Goal: Information Seeking & Learning: Learn about a topic

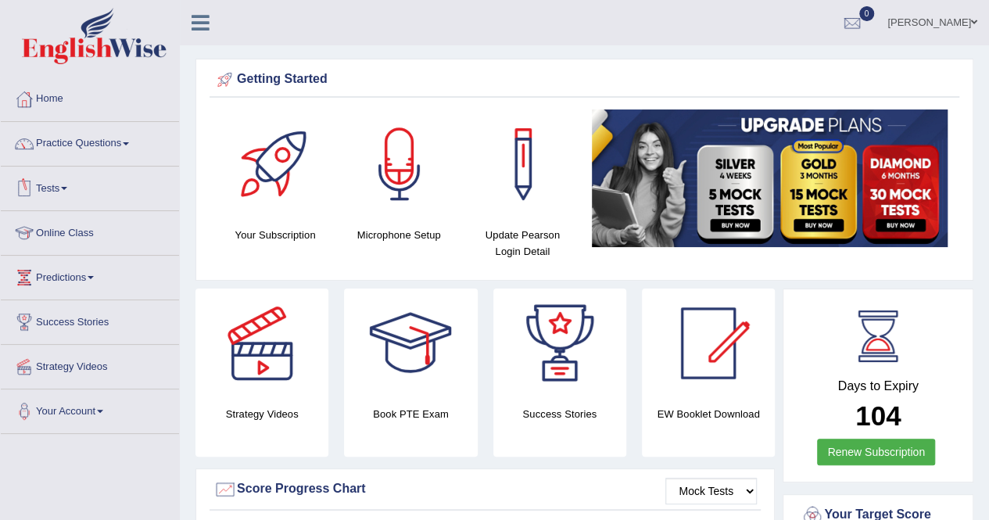
click at [60, 185] on link "Tests" at bounding box center [90, 186] width 178 height 39
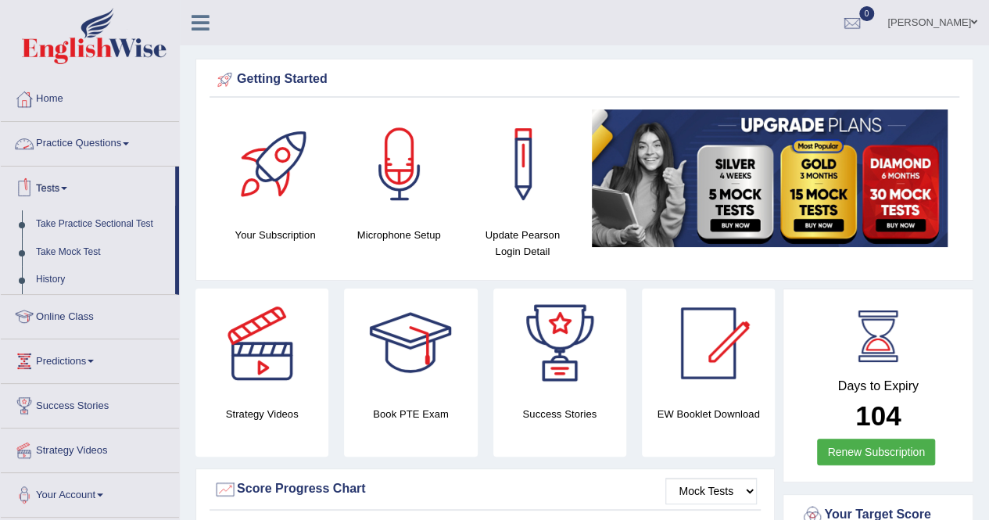
click at [84, 152] on link "Practice Questions" at bounding box center [90, 141] width 178 height 39
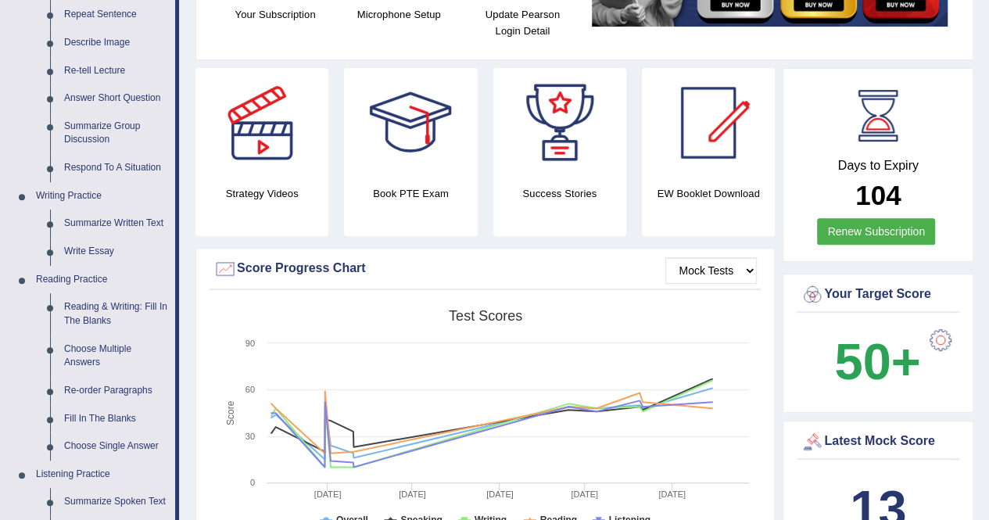
scroll to position [182, 0]
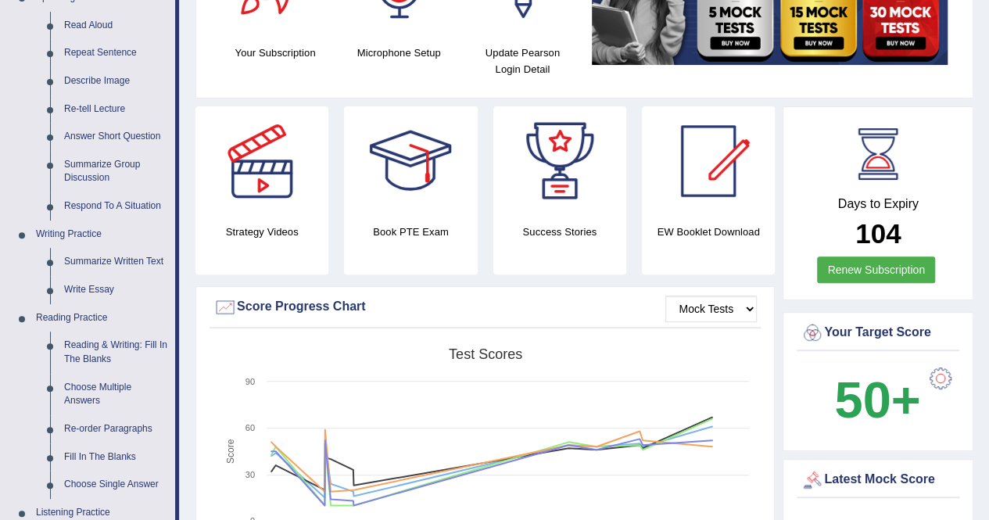
drag, startPoint x: 963, startPoint y: 81, endPoint x: 1000, endPoint y: 97, distance: 39.9
click at [988, 97] on html "Toggle navigation Home Practice Questions Speaking Practice Read Aloud Repeat S…" at bounding box center [494, 78] width 989 height 520
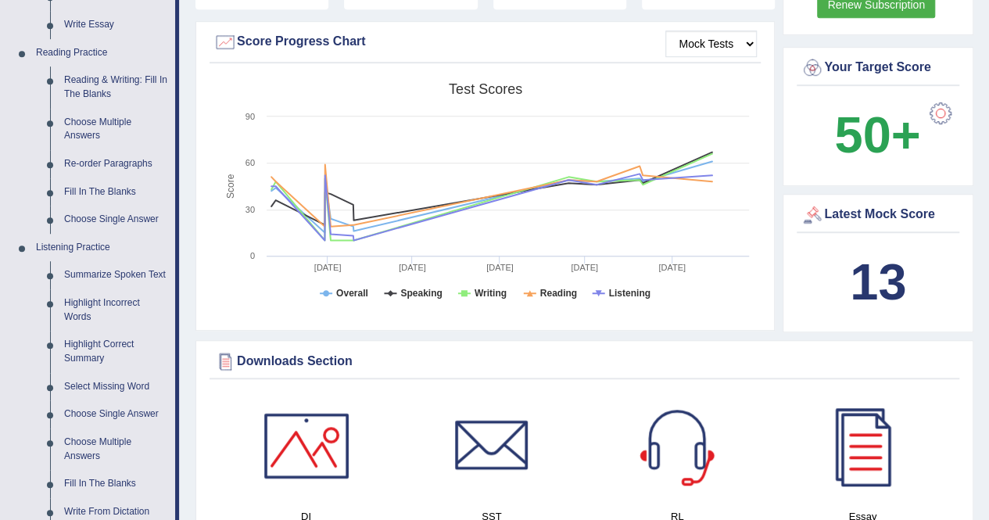
scroll to position [450, 0]
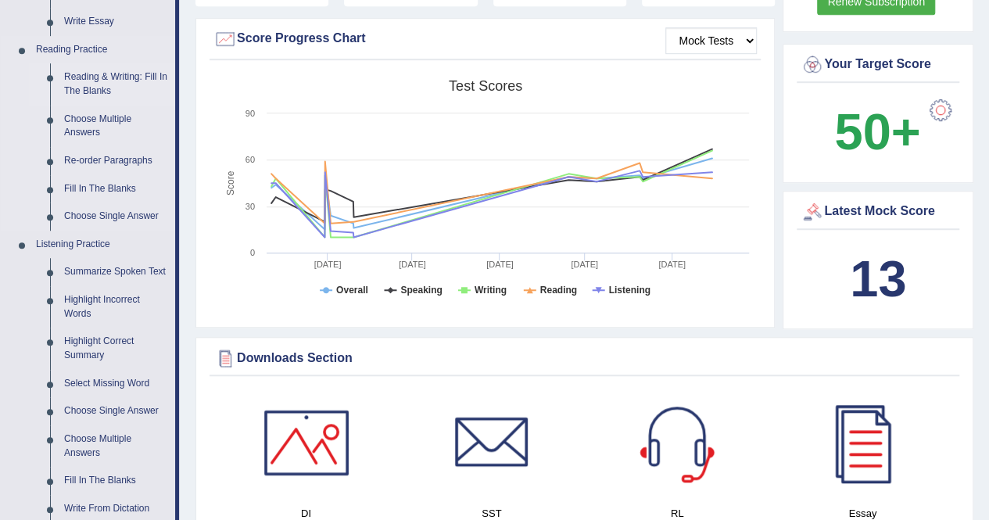
click at [99, 84] on link "Reading & Writing: Fill In The Blanks" at bounding box center [116, 83] width 118 height 41
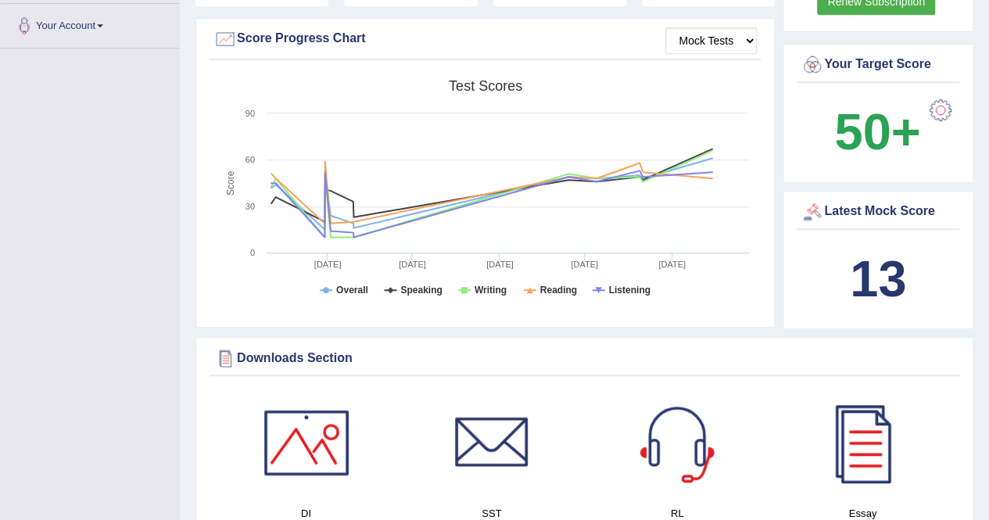
scroll to position [232, 0]
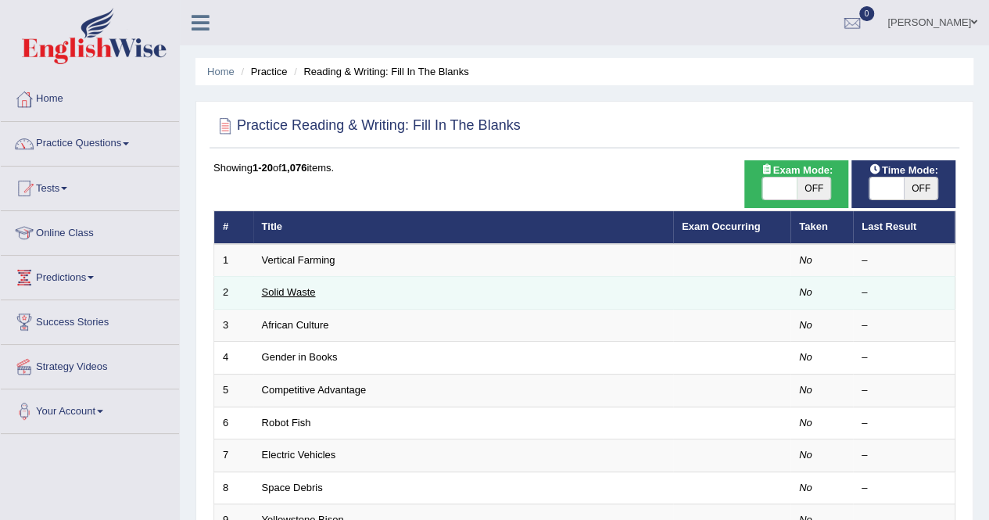
click at [306, 288] on link "Solid Waste" at bounding box center [289, 292] width 54 height 12
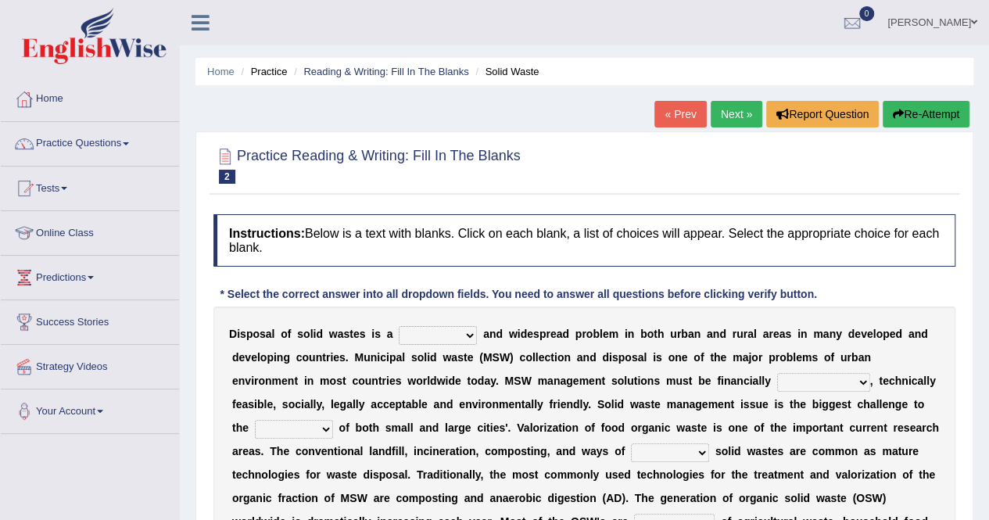
click at [471, 334] on select "slanting stinging stalling shafting" at bounding box center [438, 335] width 78 height 19
select select "stinging"
click at [399, 326] on select "slanting stinging stalling shafting" at bounding box center [438, 335] width 78 height 19
click at [872, 382] on b at bounding box center [875, 380] width 6 height 13
click at [860, 381] on select "unattainable sustainable objectionable treasonable" at bounding box center [823, 382] width 93 height 19
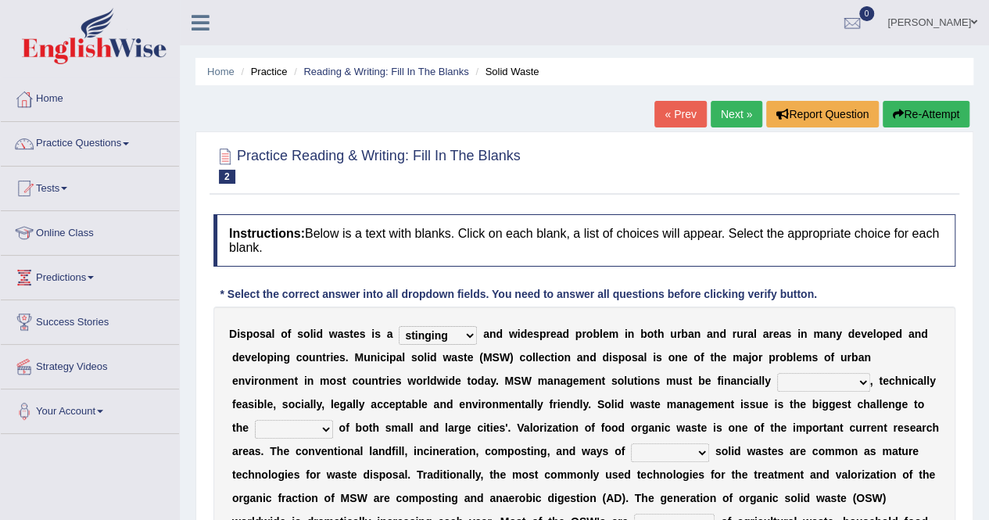
select select "treasonable"
click at [777, 373] on select "unattainable sustainable objectionable treasonable" at bounding box center [823, 382] width 93 height 19
click at [324, 431] on select "plants culture authorities history" at bounding box center [294, 429] width 78 height 19
click at [697, 446] on select "reserving preserving deserving handling" at bounding box center [670, 452] width 78 height 19
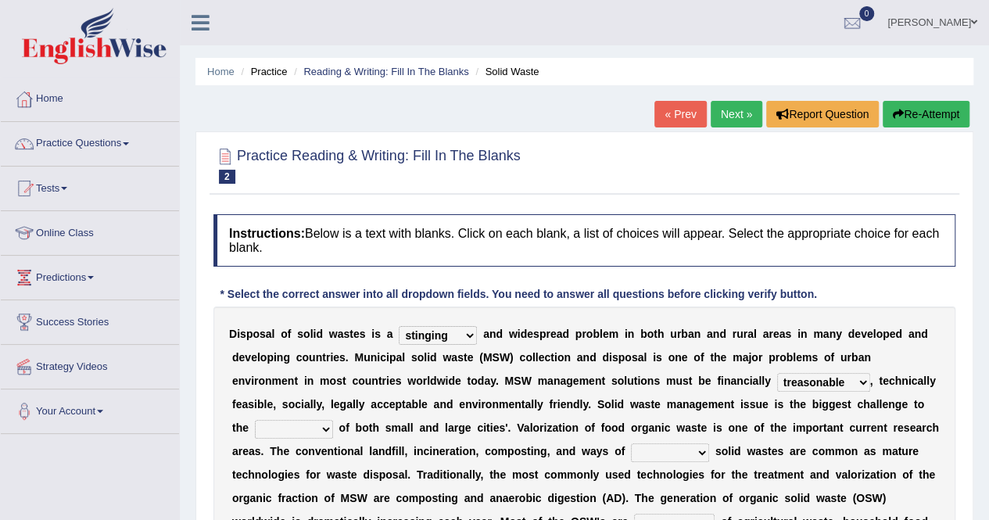
click at [631, 443] on select "reserving preserving deserving handling" at bounding box center [670, 452] width 78 height 19
click at [704, 457] on select "reserving preserving deserving handling" at bounding box center [670, 452] width 78 height 19
select select "preserving"
click at [631, 443] on select "reserving preserving deserving handling" at bounding box center [670, 452] width 78 height 19
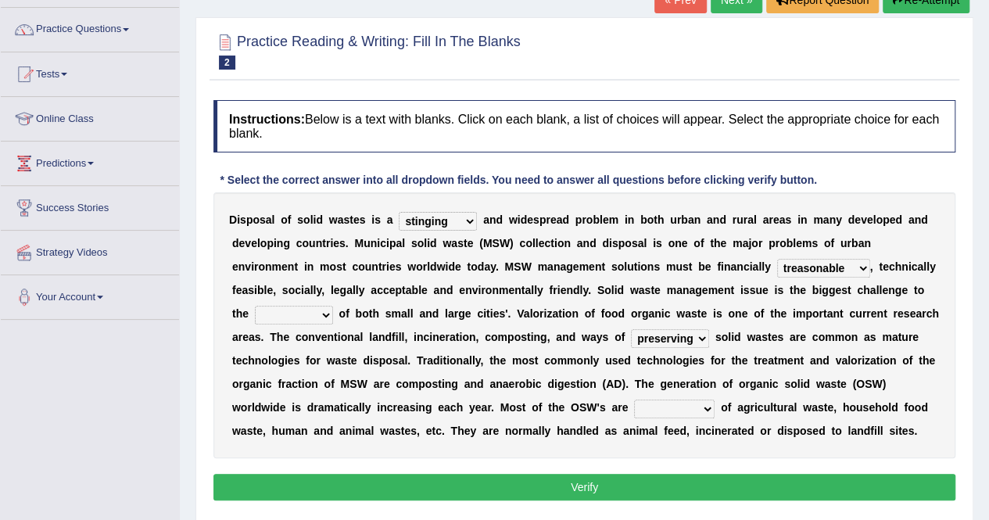
scroll to position [125, 0]
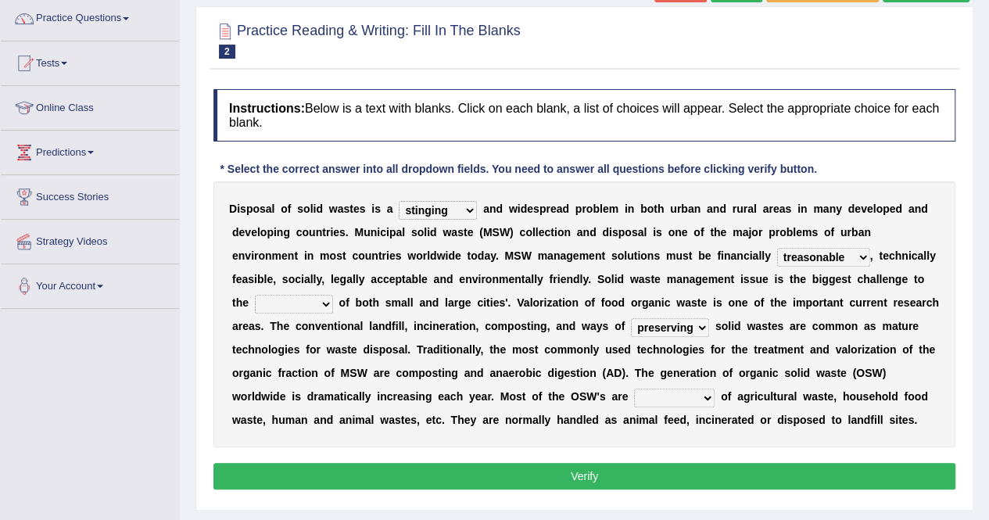
click at [327, 297] on select "plants culture authorities history" at bounding box center [294, 304] width 78 height 19
select select "culture"
click at [255, 295] on select "plants culture authorities history" at bounding box center [294, 304] width 78 height 19
click at [300, 468] on button "Verify" at bounding box center [584, 476] width 742 height 27
click at [697, 400] on select "composed disposed composing disposing" at bounding box center [674, 398] width 81 height 19
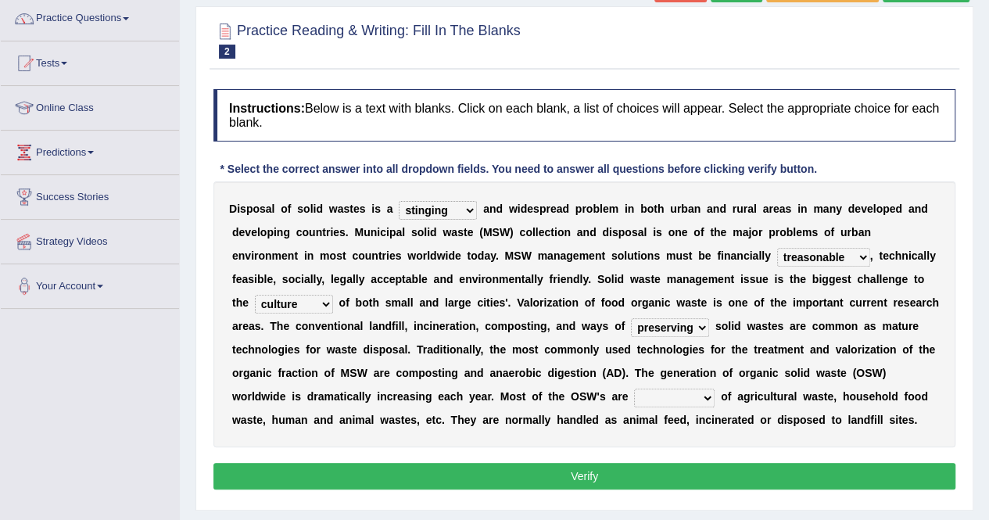
click at [697, 400] on select "composed disposed composing disposing" at bounding box center [674, 398] width 81 height 19
select select "composed"
click at [634, 389] on select "composed disposed composing disposing" at bounding box center [674, 398] width 81 height 19
click at [666, 471] on button "Verify" at bounding box center [584, 476] width 742 height 27
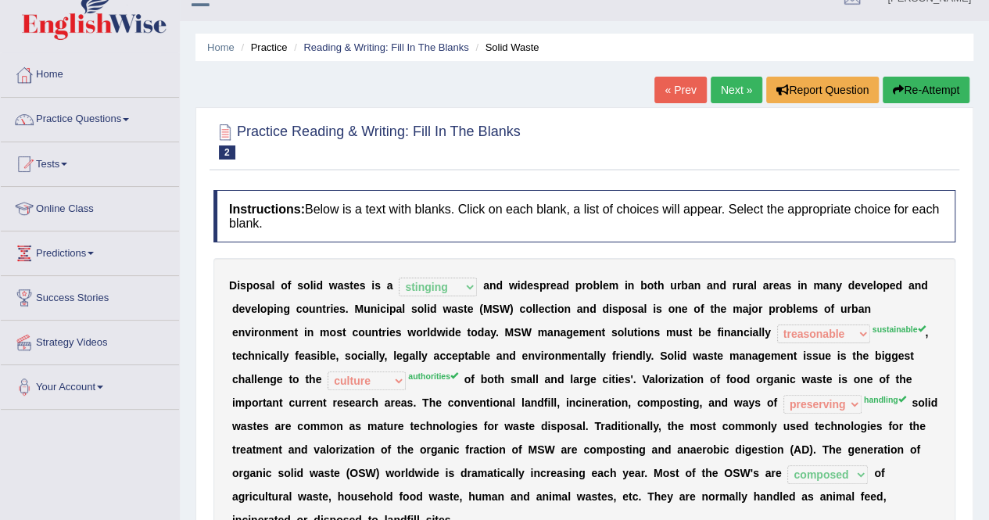
scroll to position [18, 0]
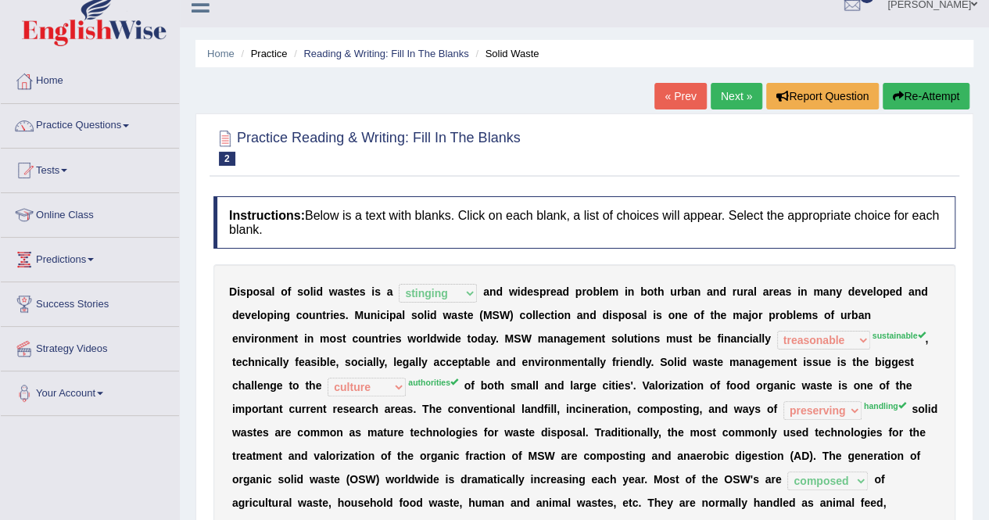
click at [752, 91] on link "Next »" at bounding box center [737, 96] width 52 height 27
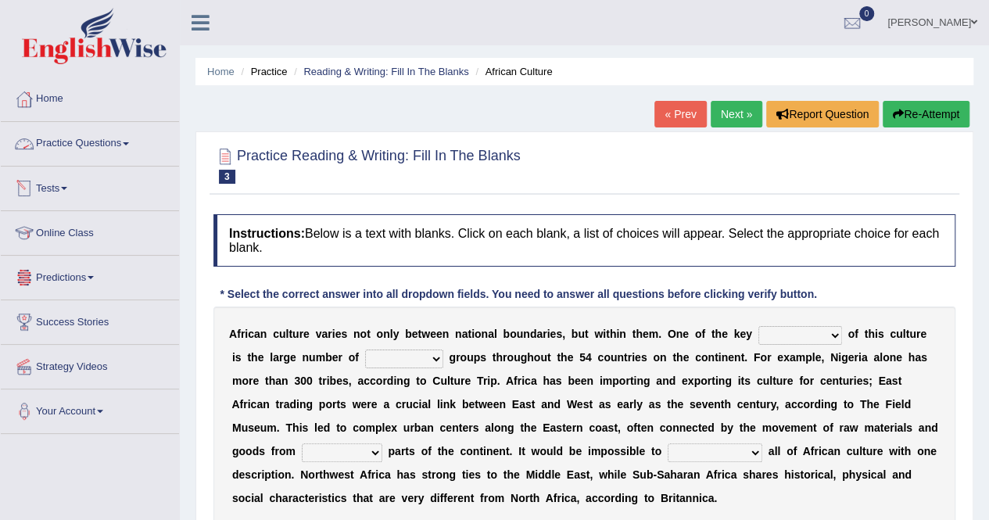
click at [63, 189] on link "Tests" at bounding box center [90, 186] width 178 height 39
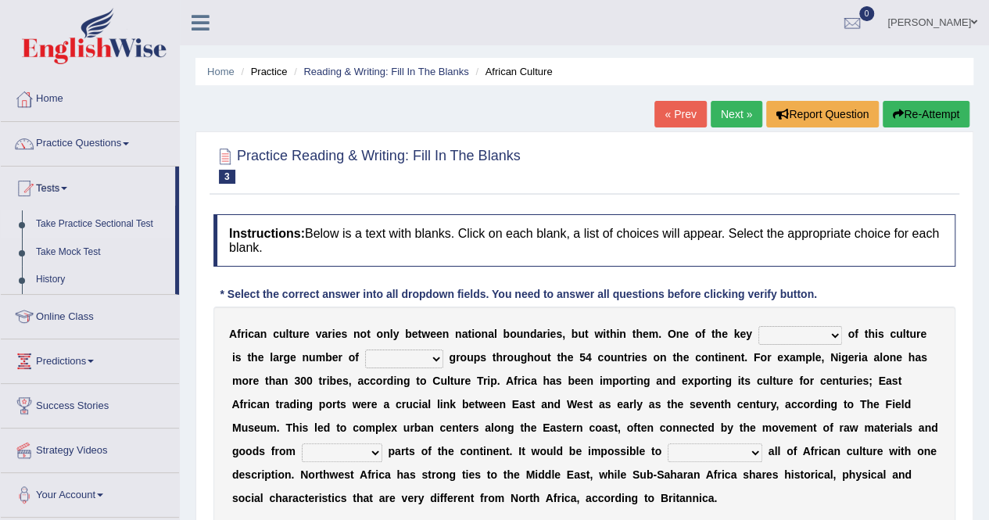
click at [84, 226] on link "Take Practice Sectional Test" at bounding box center [102, 224] width 146 height 28
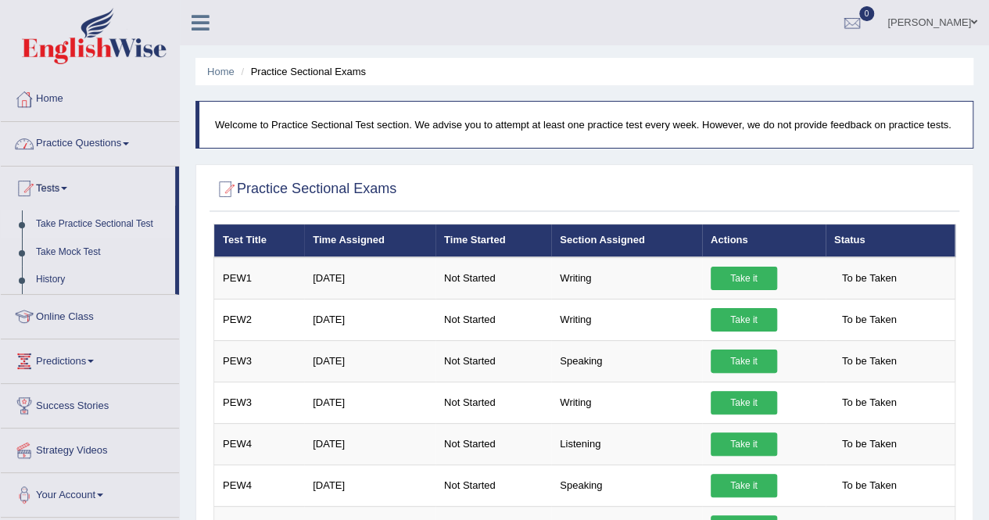
click at [43, 100] on link "Home" at bounding box center [90, 96] width 178 height 39
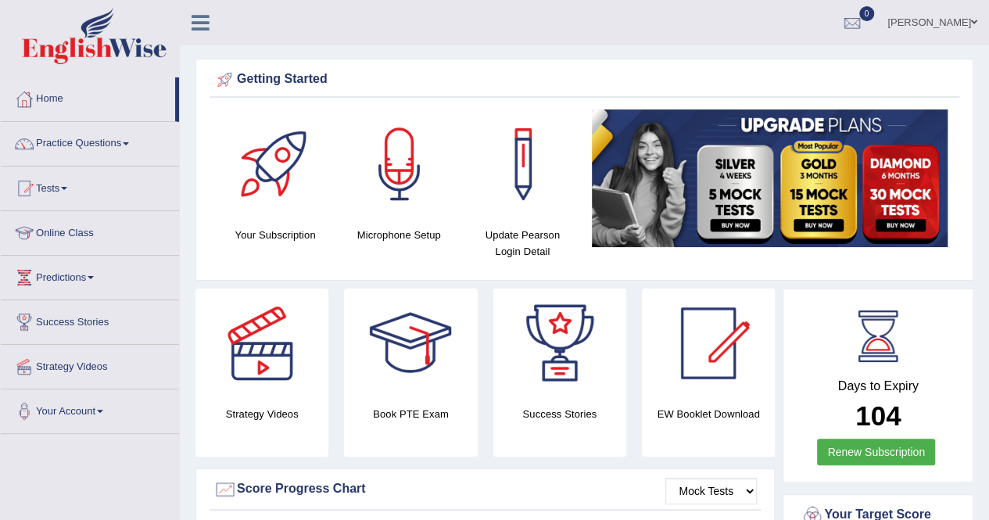
click at [944, 20] on link "[PERSON_NAME]" at bounding box center [932, 20] width 113 height 41
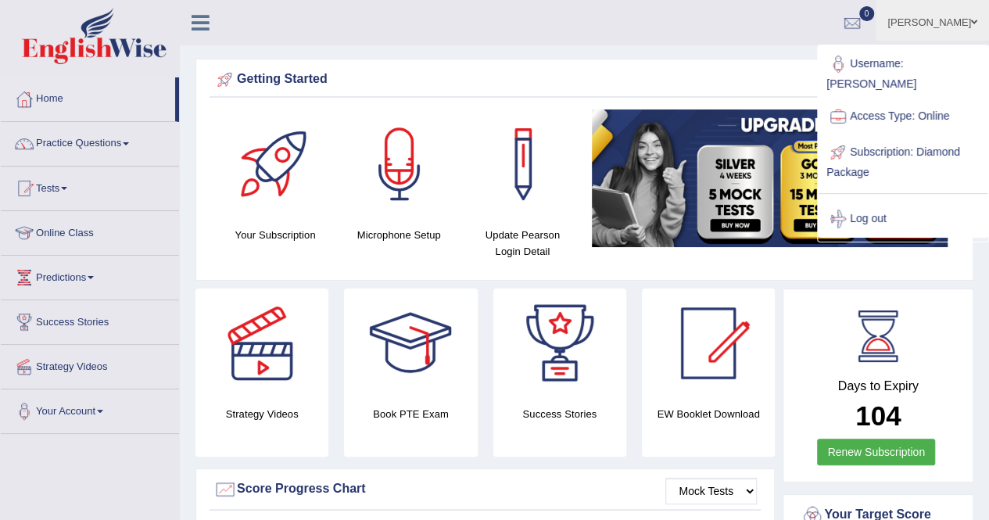
click at [944, 20] on link "[PERSON_NAME]" at bounding box center [932, 20] width 113 height 41
